Goal: Transaction & Acquisition: Purchase product/service

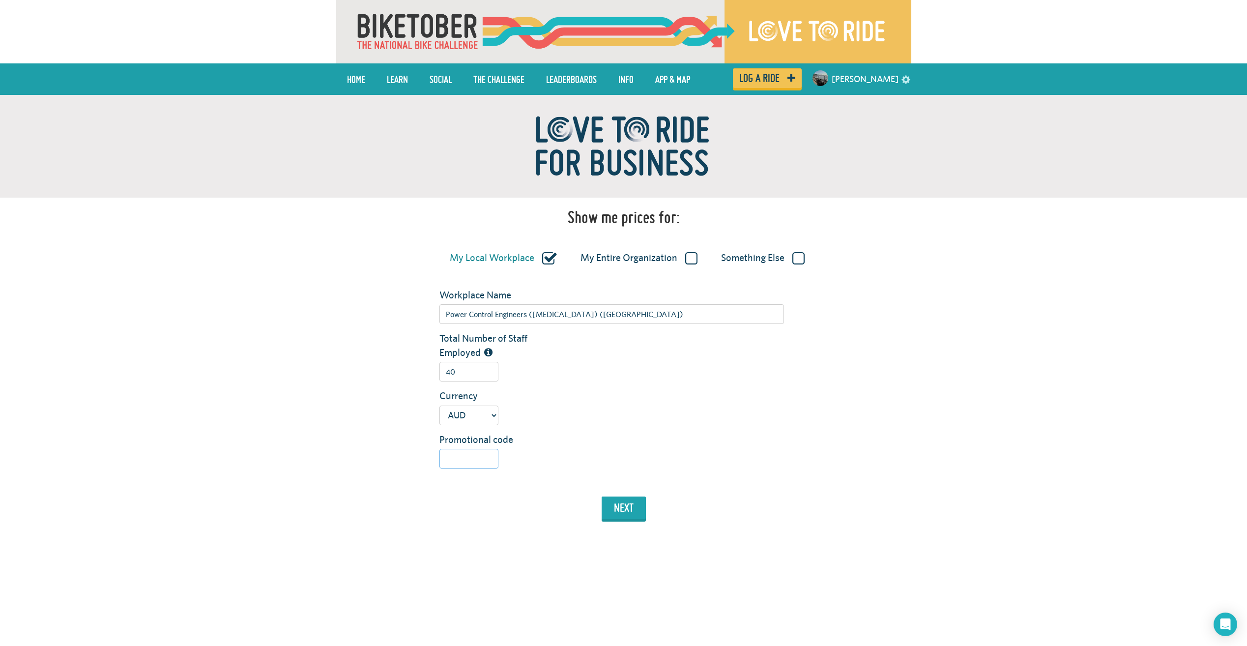
click at [489, 460] on input "Promotional code" at bounding box center [469, 459] width 59 height 20
click at [637, 513] on button "next" at bounding box center [624, 508] width 44 height 23
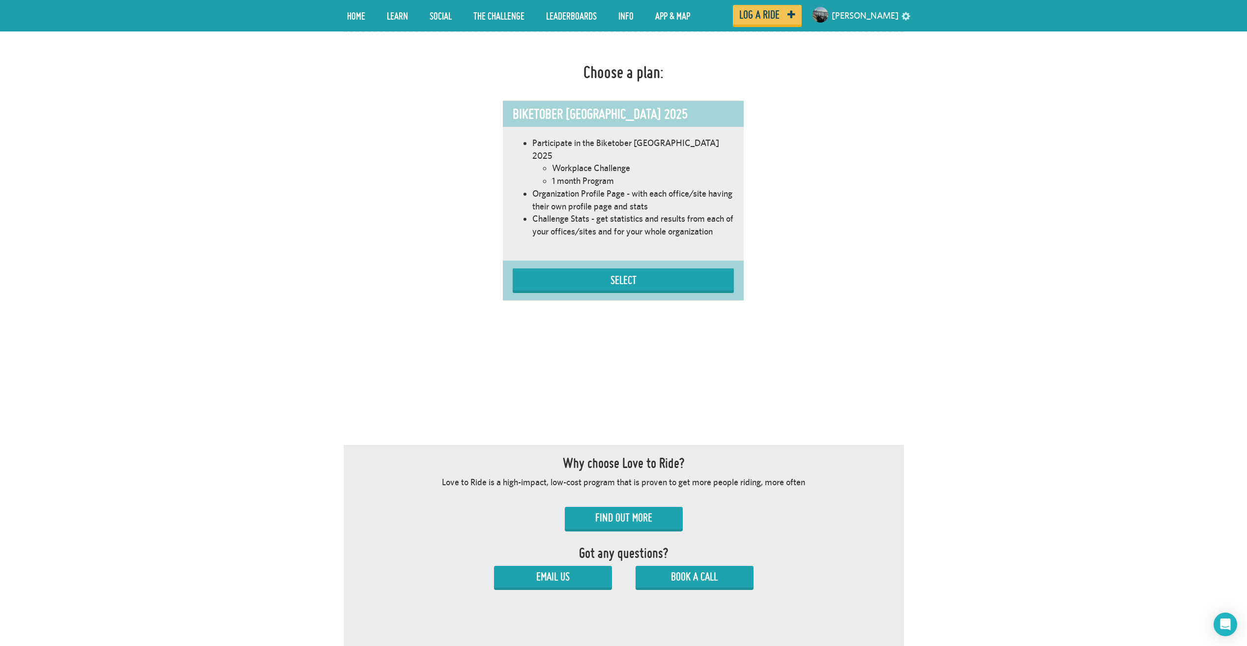
scroll to position [555, 0]
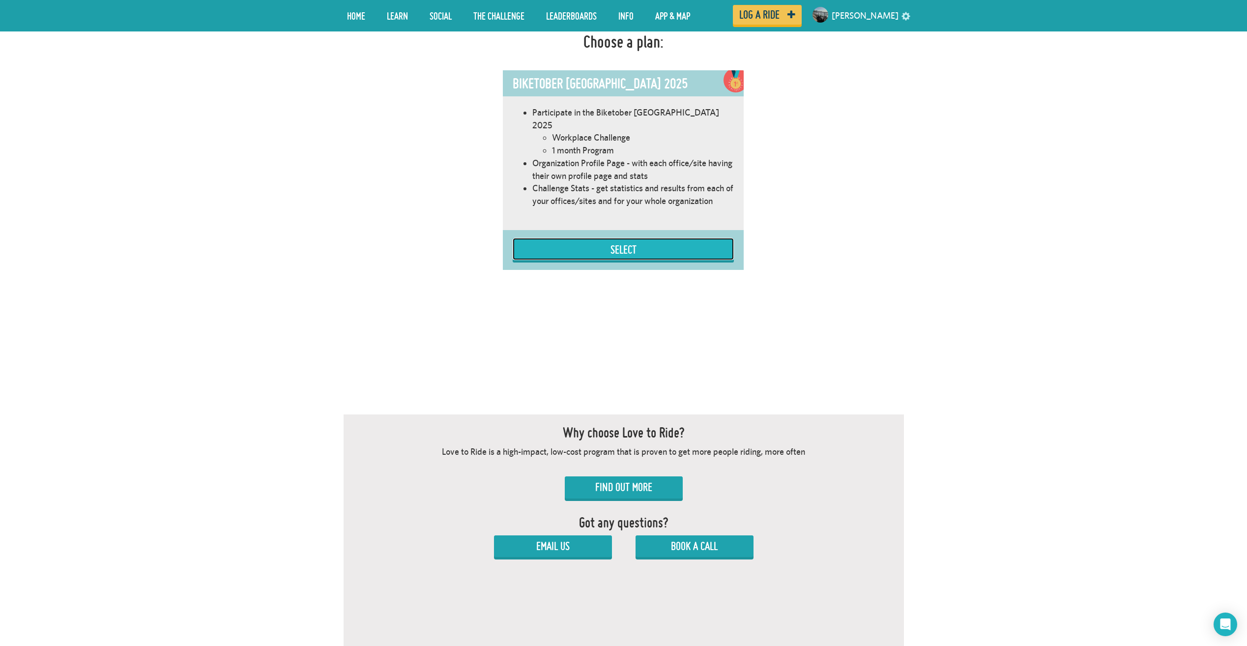
click at [648, 241] on button "Select" at bounding box center [623, 249] width 221 height 22
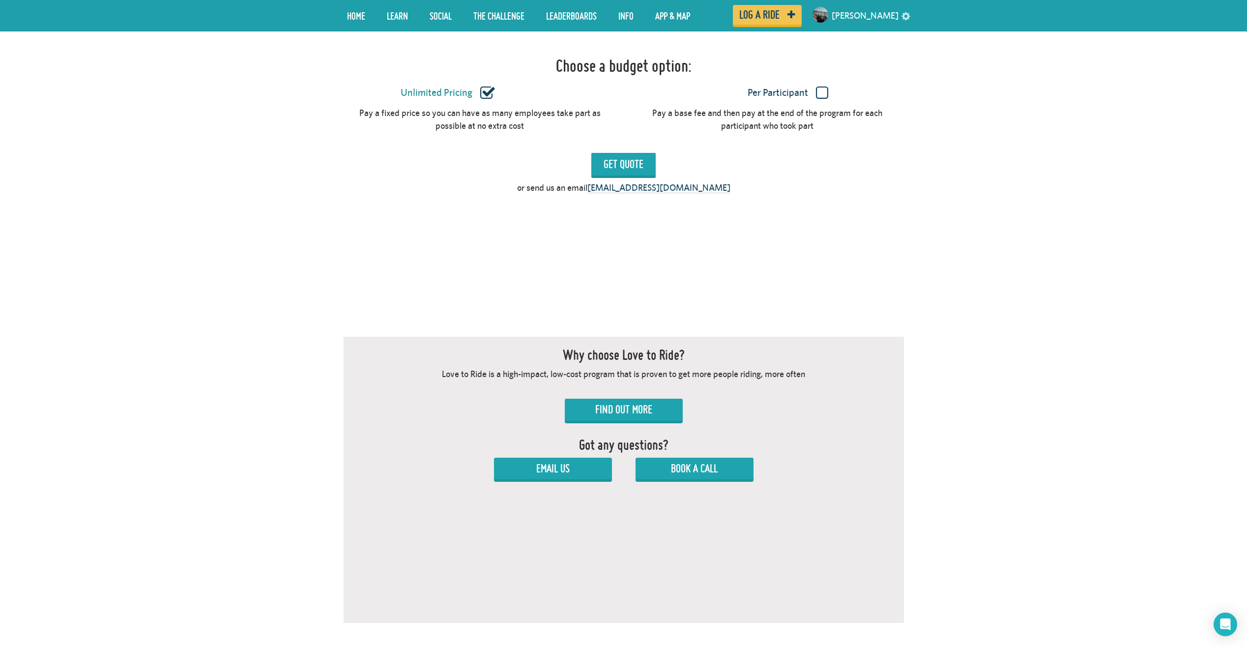
scroll to position [848, 0]
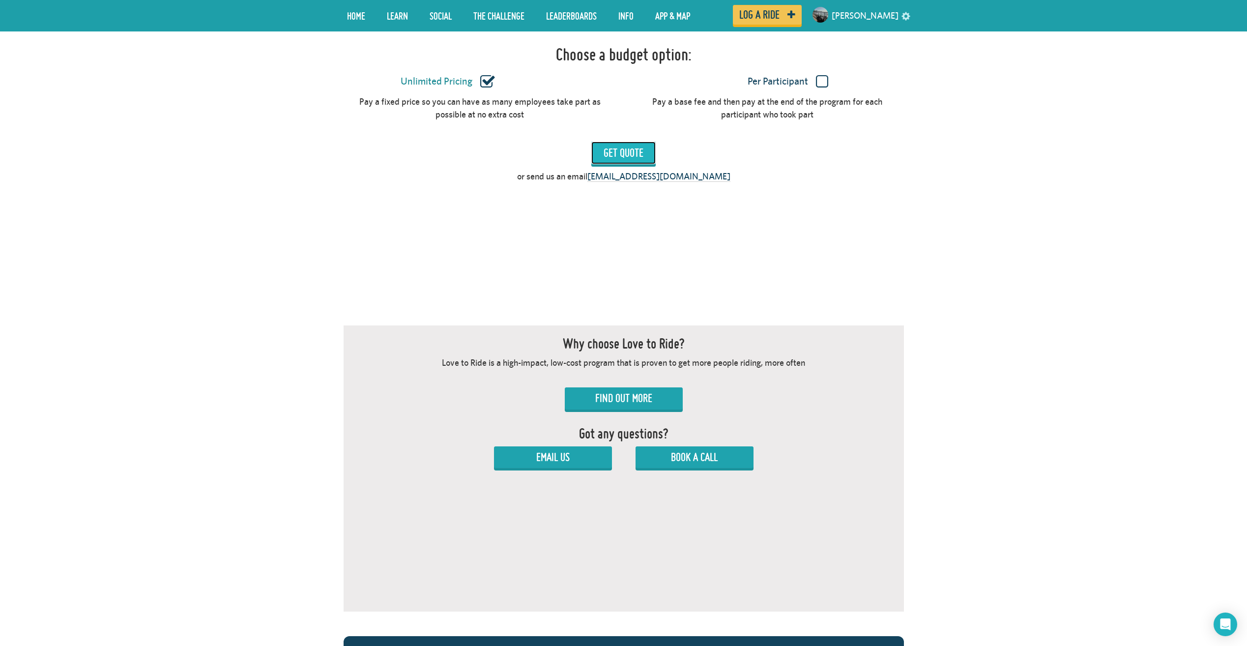
click at [641, 142] on input "Get Quote" at bounding box center [624, 153] width 64 height 23
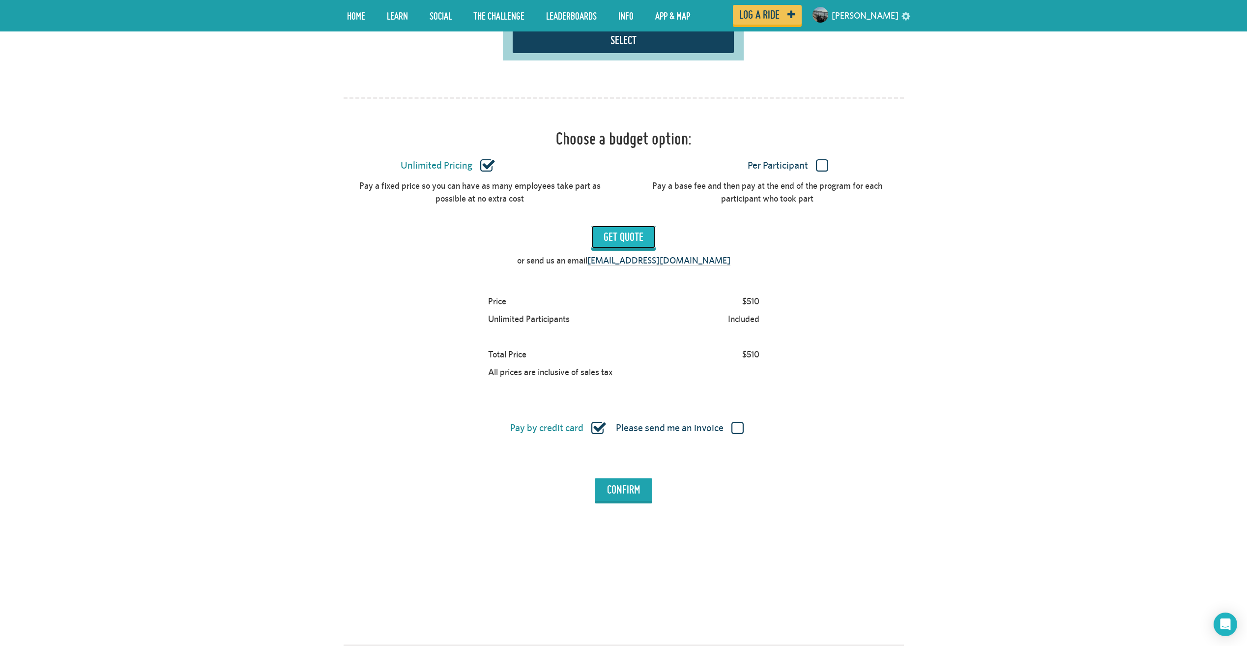
scroll to position [750, 0]
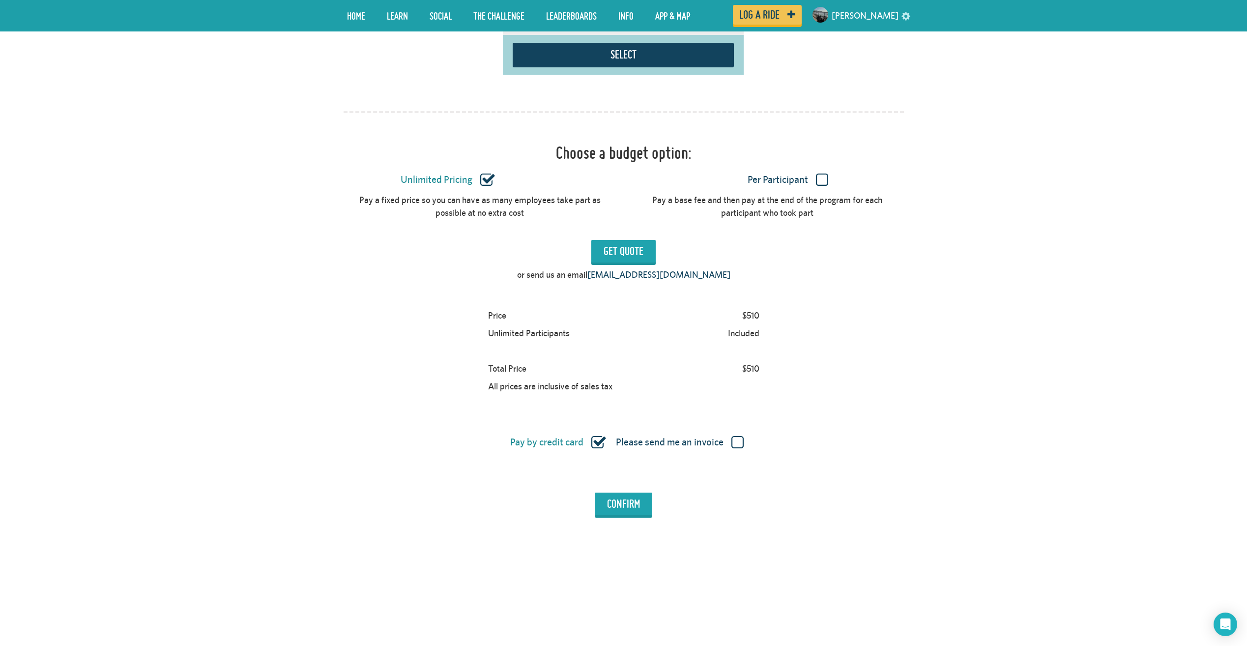
click at [828, 174] on label "Per Participant" at bounding box center [788, 180] width 312 height 13
click at [0, 0] on input "Per Participant" at bounding box center [0, 0] width 0 height 0
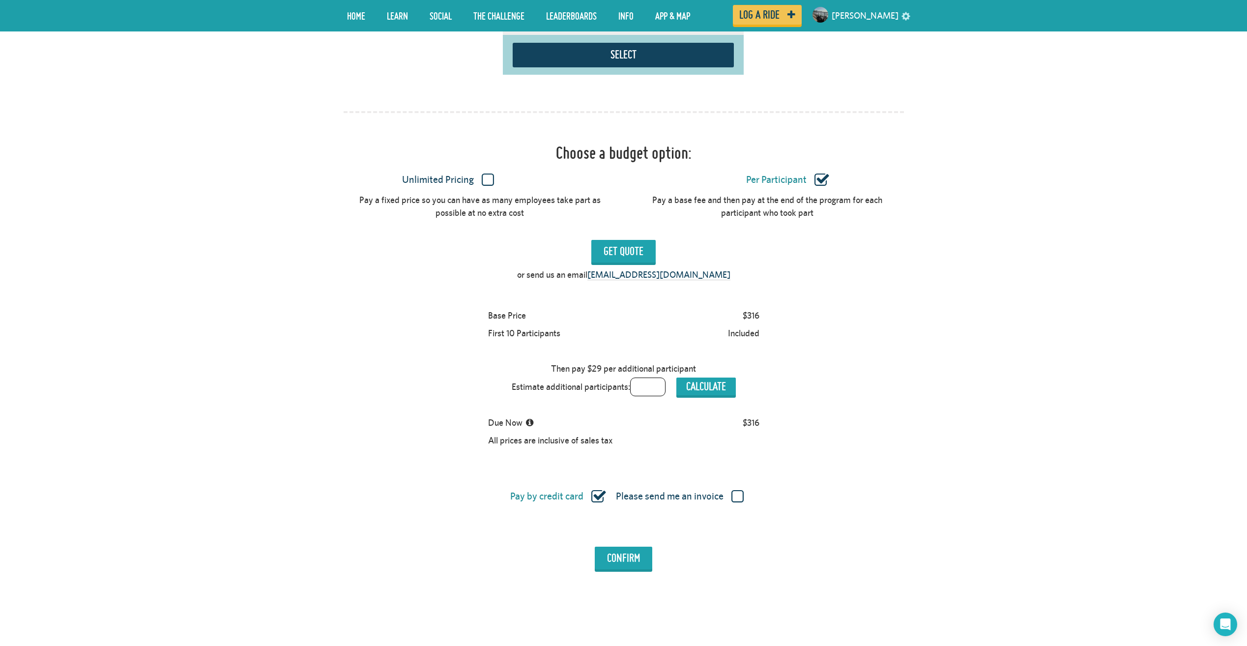
click at [476, 174] on label "Unlimited Pricing" at bounding box center [448, 180] width 312 height 13
click at [0, 0] on input "Unlimited Pricing" at bounding box center [0, 0] width 0 height 0
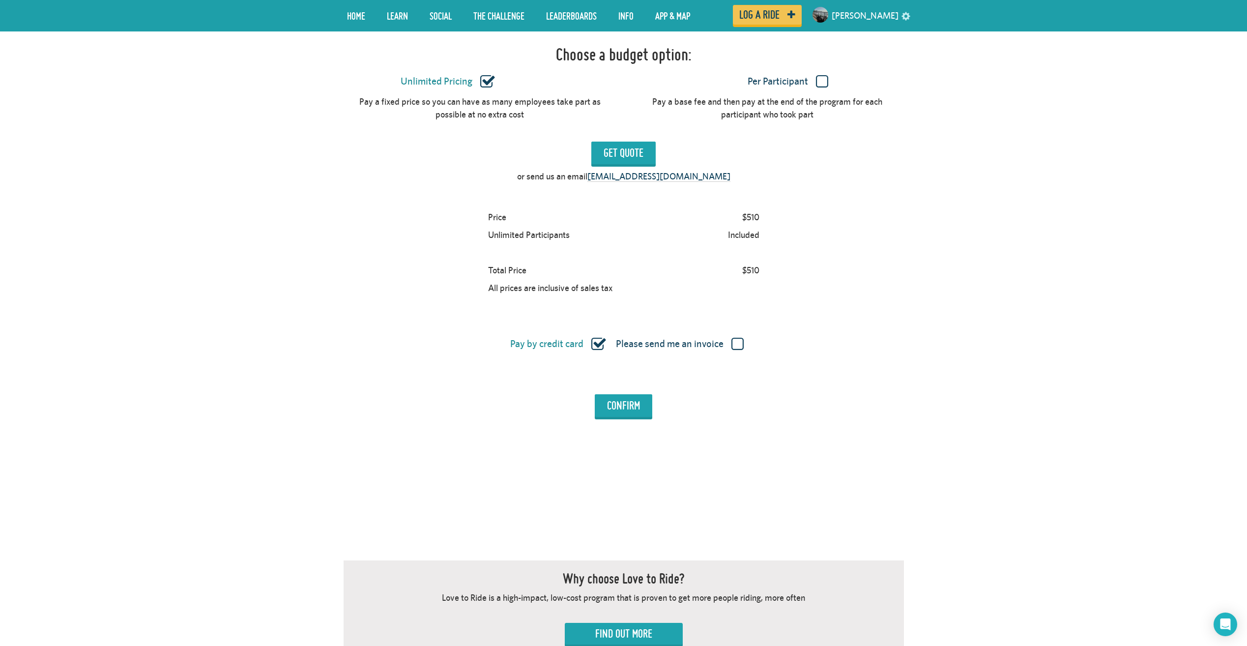
scroll to position [701, 0]
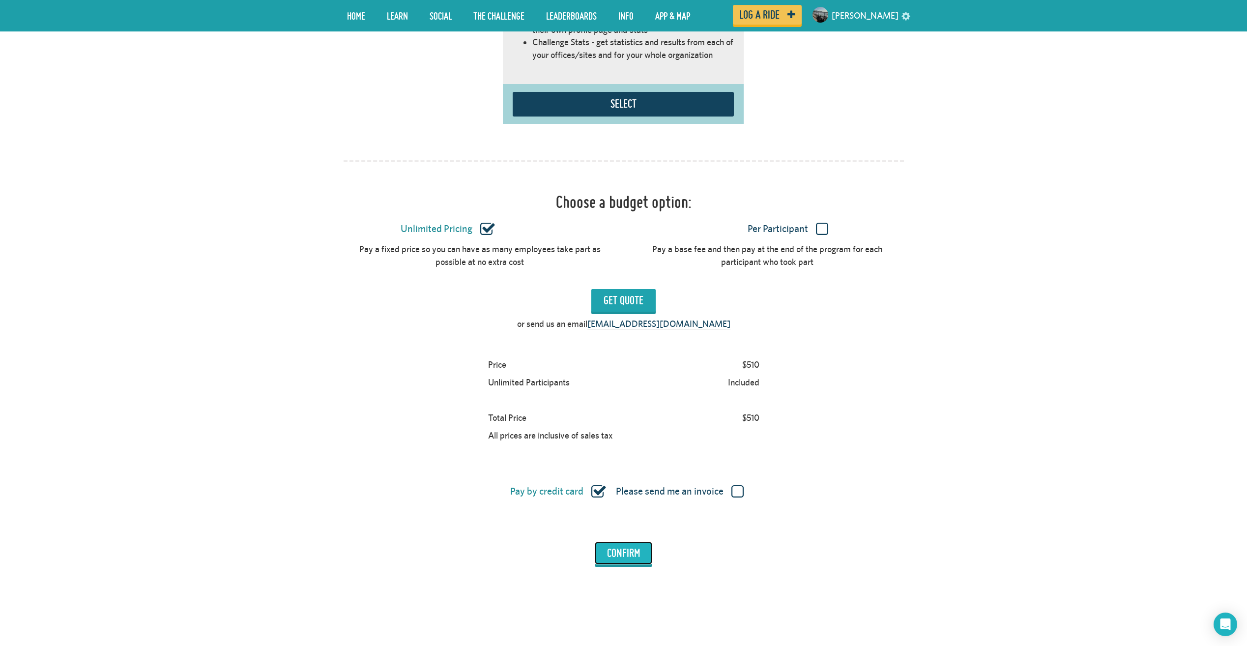
click at [633, 543] on input "Confirm" at bounding box center [624, 553] width 58 height 23
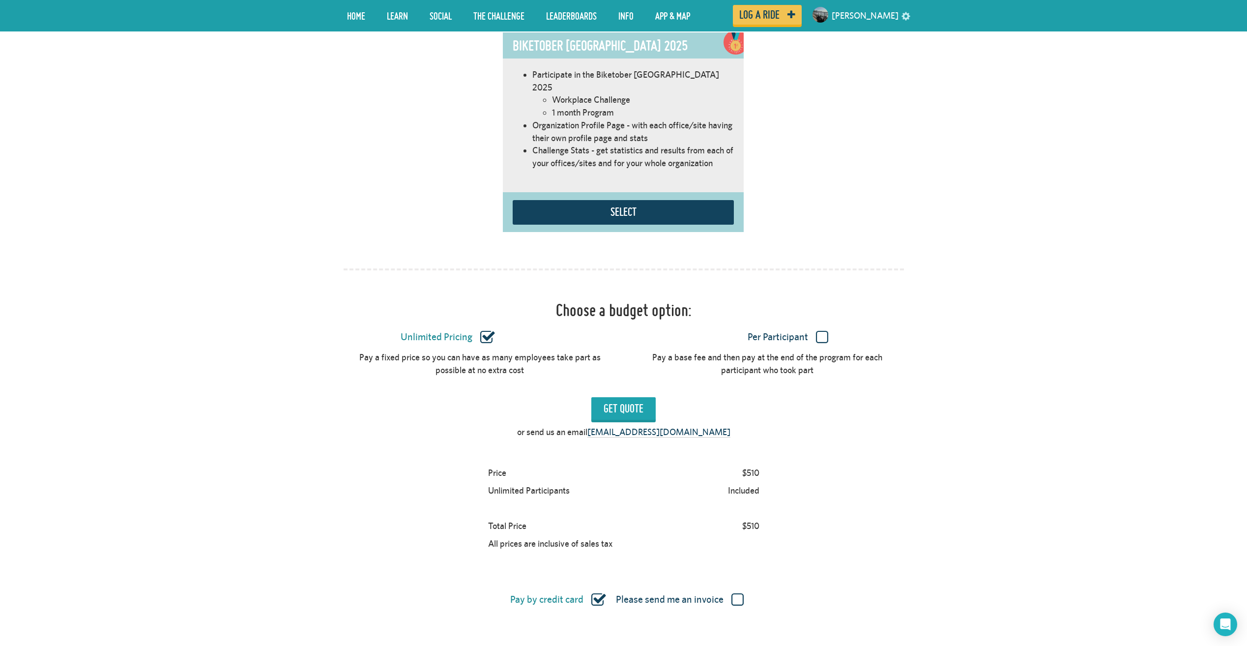
scroll to position [455, 0]
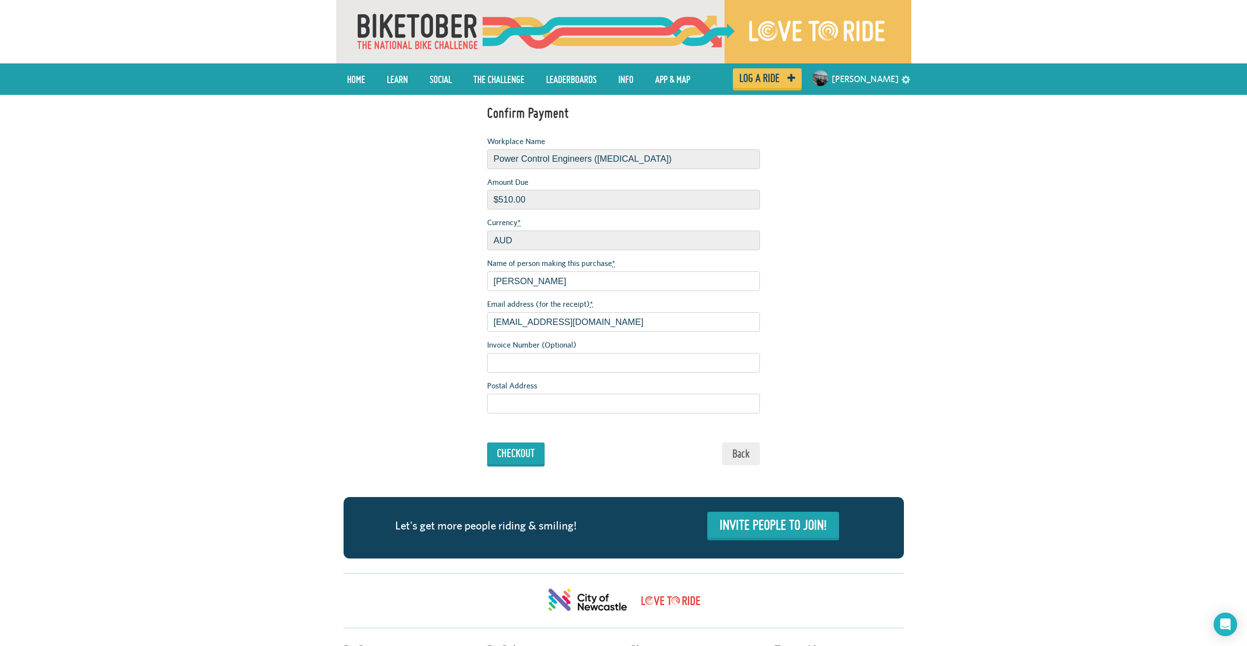
click at [671, 352] on div "Invoice Number (Optional)" at bounding box center [623, 355] width 273 height 33
click at [675, 364] on input "Invoice Number (Optional)" at bounding box center [623, 363] width 273 height 20
drag, startPoint x: 658, startPoint y: 400, endPoint x: 664, endPoint y: 371, distance: 29.5
click at [658, 400] on input "Postal Address" at bounding box center [623, 404] width 273 height 20
click at [665, 369] on input "Invoice Number (Optional)" at bounding box center [623, 363] width 273 height 20
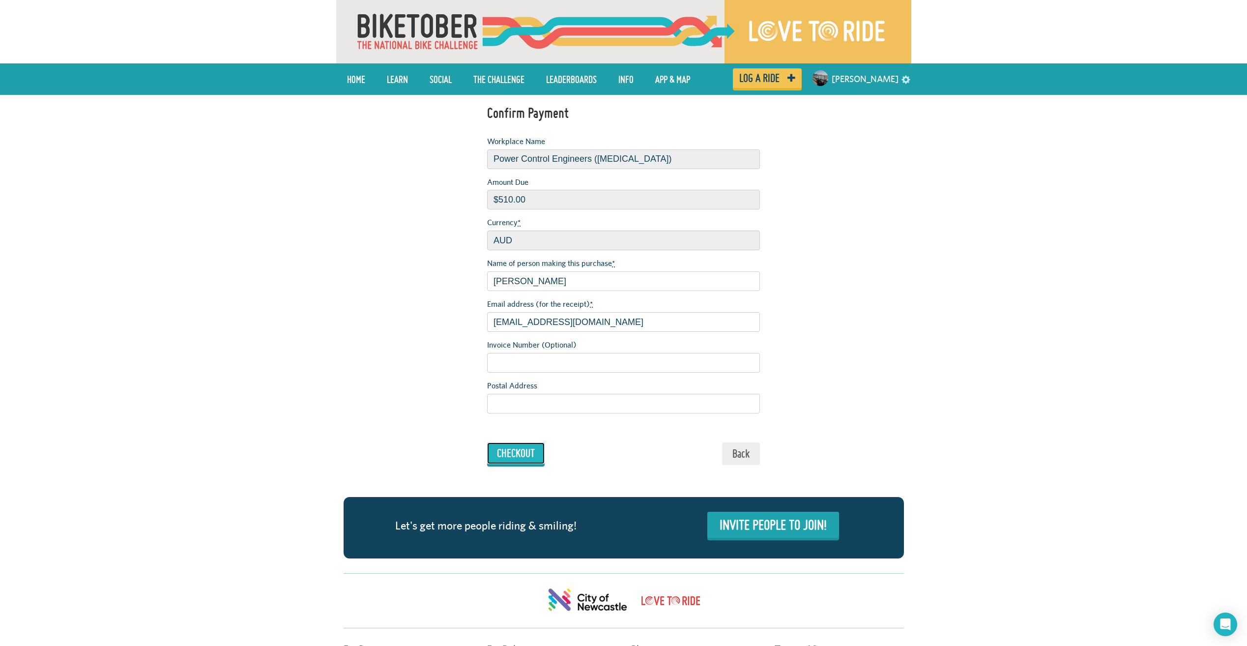
click at [525, 455] on input "Checkout" at bounding box center [516, 454] width 58 height 22
click at [543, 322] on input "[EMAIL_ADDRESS][DOMAIN_NAME]" at bounding box center [623, 322] width 273 height 20
drag, startPoint x: 549, startPoint y: 323, endPoint x: 401, endPoint y: 303, distance: 149.7
click at [368, 319] on div "Confirm Payment Workplace Name Power Control Engineers (PCE) Amount Due $510.00…" at bounding box center [623, 258] width 575 height 326
type input "accounts@pceng.com.au"
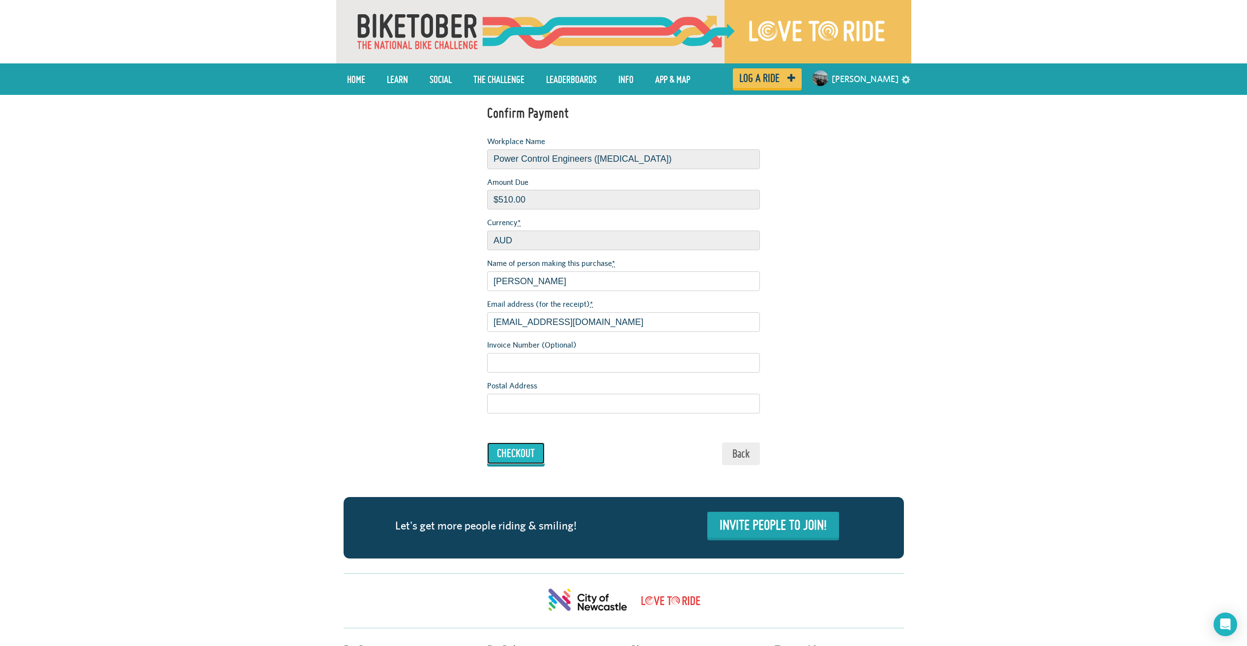
click at [532, 456] on input "Checkout" at bounding box center [516, 454] width 58 height 22
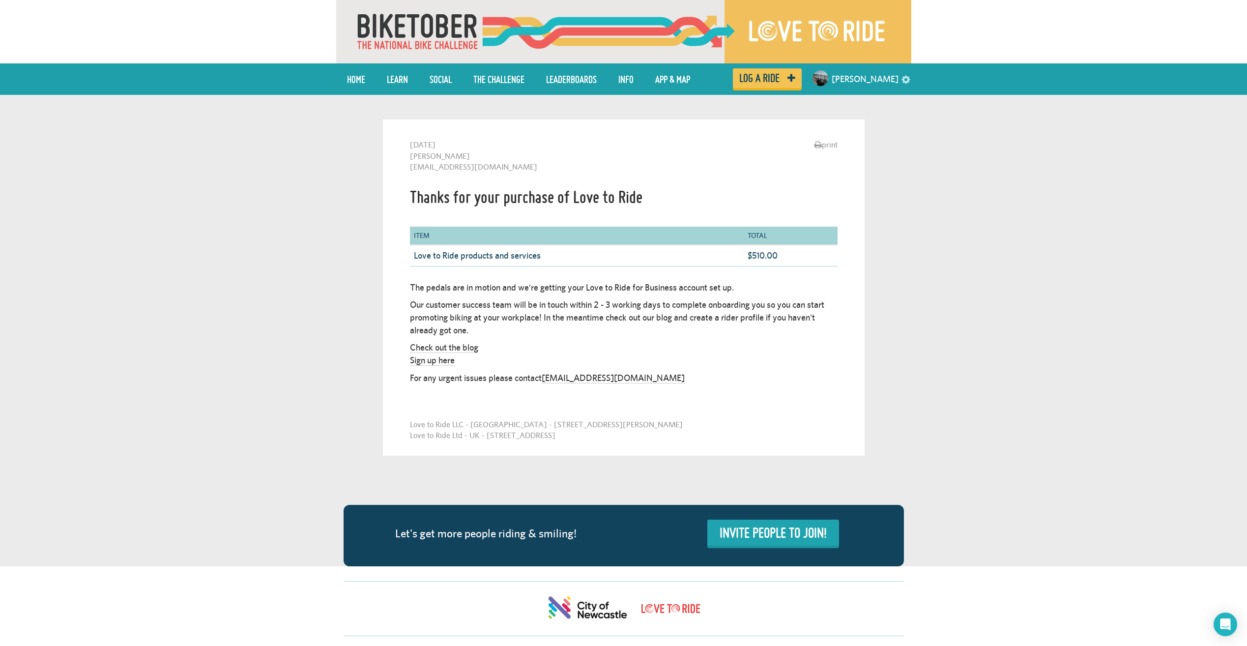
drag, startPoint x: 142, startPoint y: 153, endPoint x: 296, endPoint y: 229, distance: 171.1
click at [142, 153] on div "print Monday 29th September 2025 Rob Cambourn accounts@pceng.com.au Thanks for …" at bounding box center [623, 331] width 1247 height 472
click at [357, 83] on link "Home" at bounding box center [356, 79] width 33 height 25
